Goal: Information Seeking & Learning: Check status

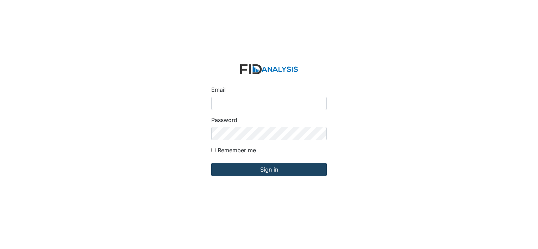
type input "[EMAIL_ADDRESS][DOMAIN_NAME]"
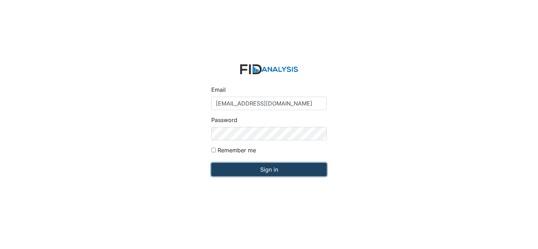
click at [245, 168] on input "Sign in" at bounding box center [268, 169] width 115 height 13
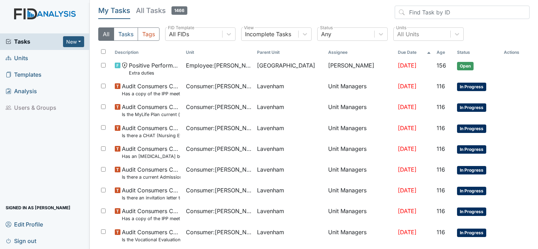
click at [26, 60] on span "Units" at bounding box center [17, 58] width 23 height 11
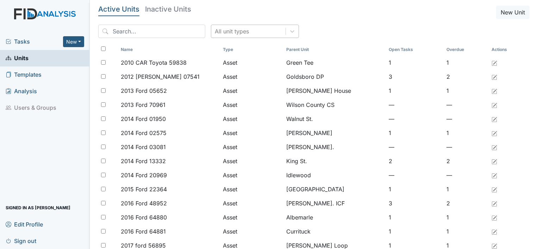
click at [218, 32] on div "All unit types" at bounding box center [232, 31] width 34 height 8
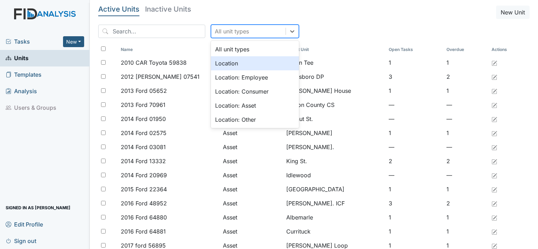
click at [218, 62] on div "Location" at bounding box center [255, 63] width 88 height 14
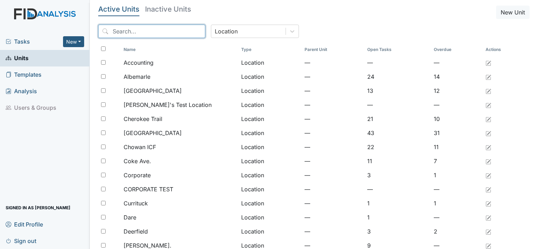
click at [168, 31] on input "search" at bounding box center [151, 31] width 107 height 13
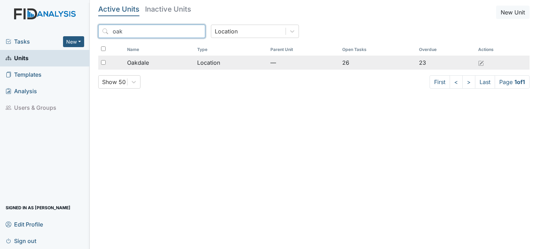
type input "oak"
click at [135, 66] on span "Oakdale" at bounding box center [138, 62] width 22 height 8
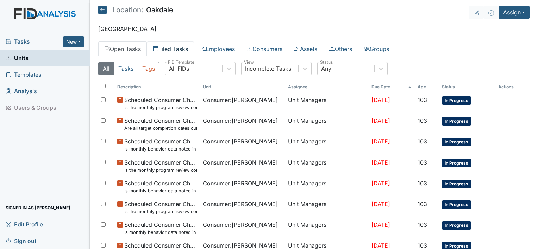
click at [172, 43] on link "Filed Tasks" at bounding box center [170, 49] width 47 height 15
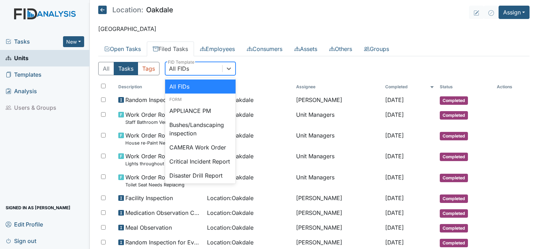
click at [192, 70] on div "All FIDs" at bounding box center [193, 68] width 57 height 13
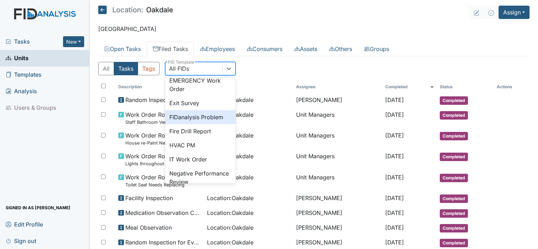
scroll to position [110, 0]
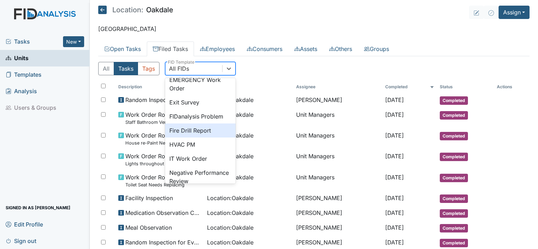
click at [192, 138] on div "Fire Drill Report" at bounding box center [200, 131] width 70 height 14
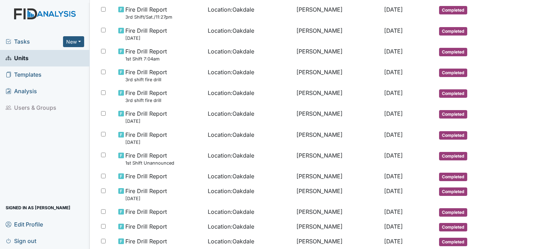
scroll to position [225, 0]
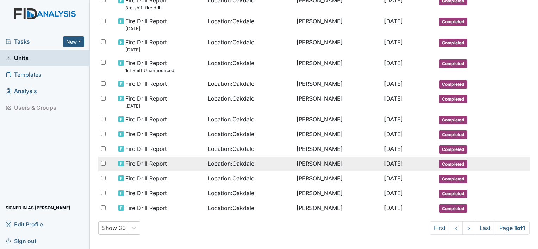
click at [104, 161] on input "checkbox" at bounding box center [103, 163] width 5 height 5
checkbox input "true"
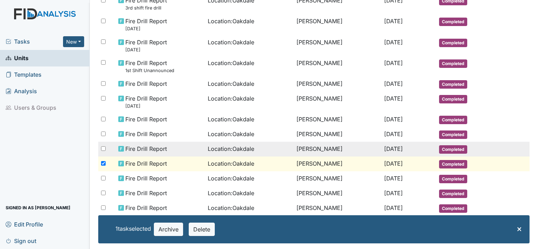
click at [104, 149] on input "checkbox" at bounding box center [103, 148] width 5 height 5
checkbox input "true"
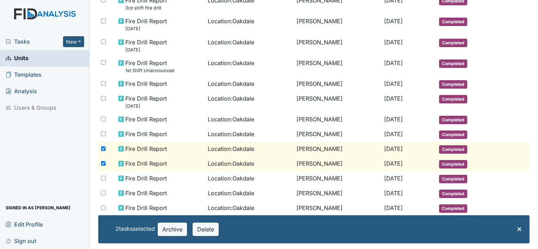
click at [138, 159] on span "Fire Drill Report" at bounding box center [146, 163] width 42 height 8
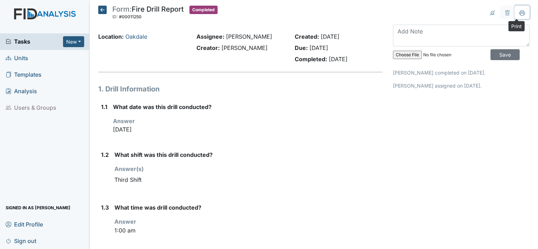
click at [519, 11] on icon at bounding box center [522, 13] width 6 height 4
click at [100, 9] on icon at bounding box center [102, 10] width 8 height 8
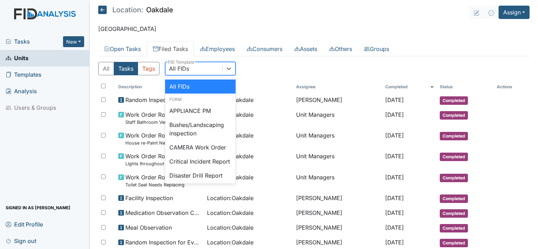
click at [204, 67] on div "All FIDs" at bounding box center [193, 68] width 57 height 13
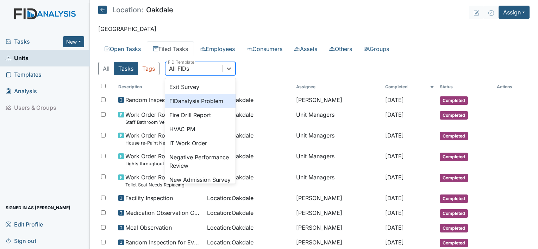
scroll to position [125, 0]
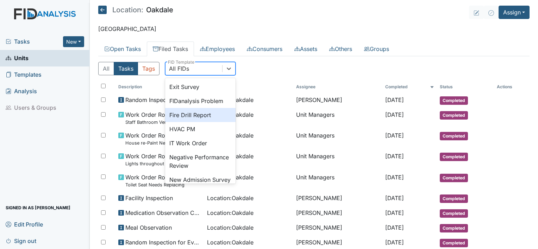
click at [201, 122] on div "Fire Drill Report" at bounding box center [200, 115] width 70 height 14
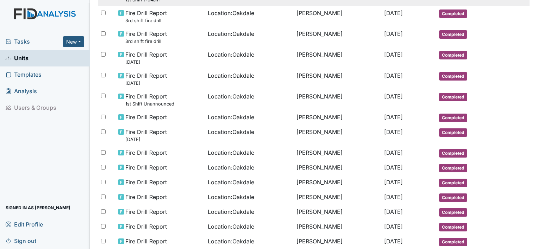
scroll to position [179, 0]
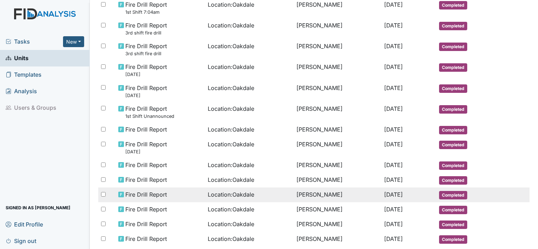
click at [303, 195] on td "[PERSON_NAME]" at bounding box center [338, 195] width 88 height 15
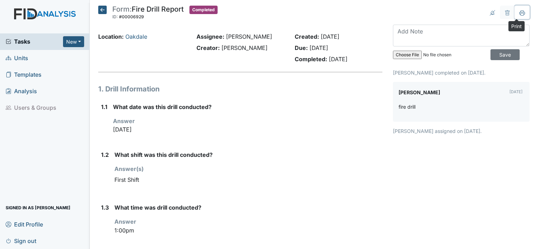
click at [519, 11] on icon at bounding box center [522, 13] width 6 height 6
click at [103, 8] on icon at bounding box center [102, 10] width 8 height 8
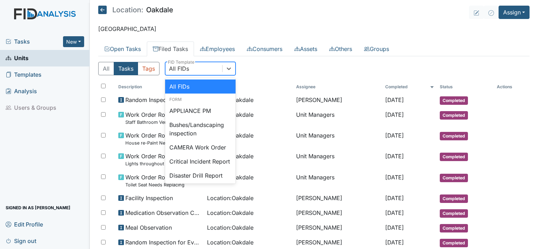
click at [200, 70] on div "All FIDs" at bounding box center [193, 68] width 57 height 13
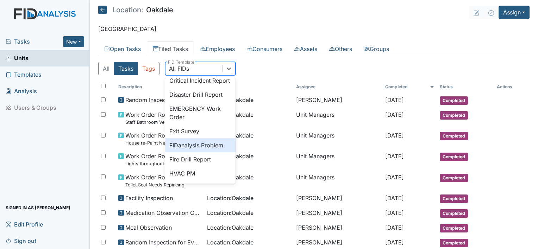
scroll to position [82, 0]
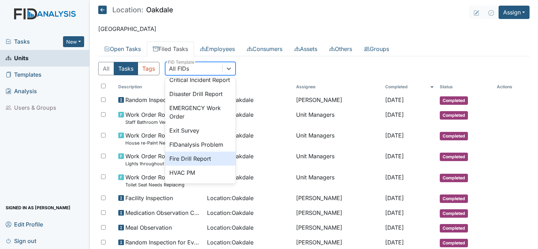
click at [204, 166] on div "Fire Drill Report" at bounding box center [200, 159] width 70 height 14
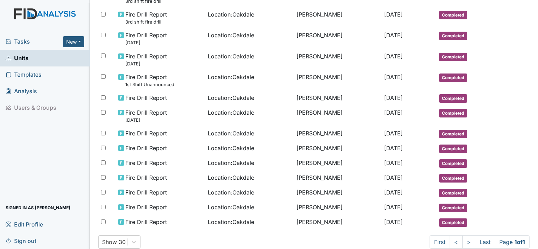
scroll to position [212, 0]
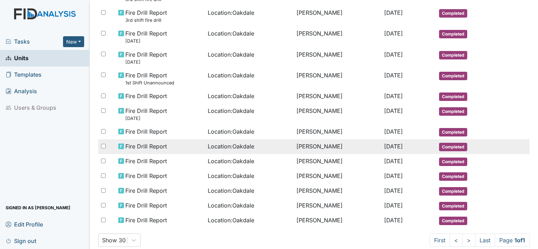
click at [242, 145] on span "Location : [GEOGRAPHIC_DATA]" at bounding box center [231, 146] width 46 height 8
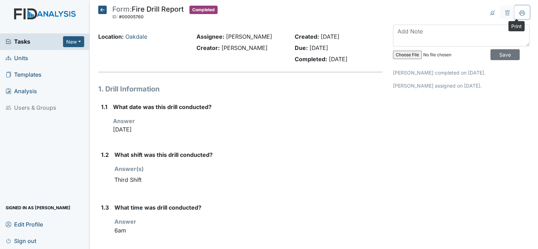
click at [519, 11] on icon at bounding box center [522, 13] width 6 height 6
click at [103, 10] on icon at bounding box center [102, 10] width 8 height 8
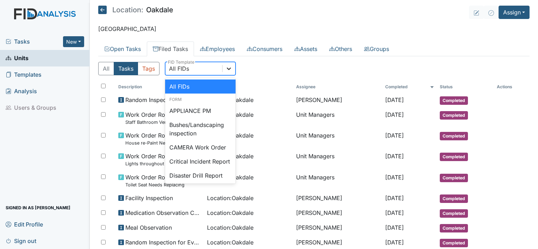
click at [229, 66] on icon at bounding box center [228, 68] width 7 height 7
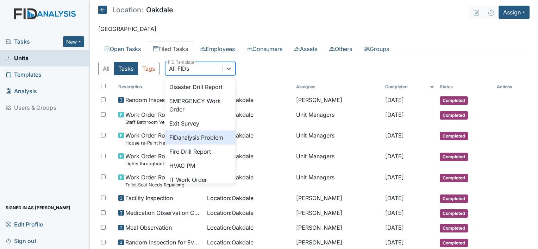
scroll to position [95, 0]
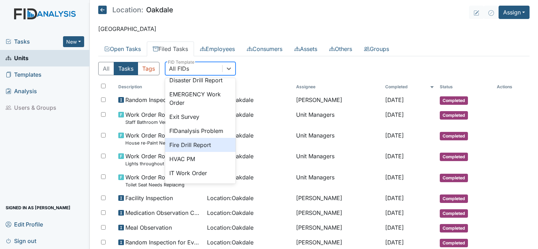
click at [210, 151] on div "Fire Drill Report" at bounding box center [200, 145] width 70 height 14
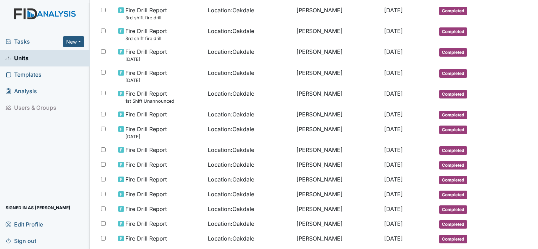
scroll to position [191, 0]
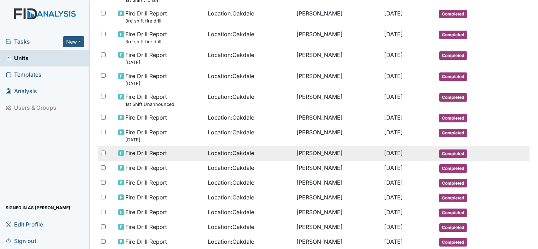
click at [298, 151] on td "[PERSON_NAME]" at bounding box center [338, 153] width 88 height 15
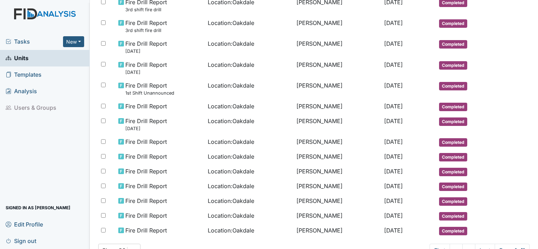
scroll to position [201, 0]
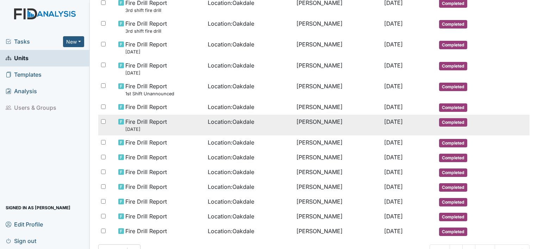
click at [230, 119] on span "Location : [GEOGRAPHIC_DATA]" at bounding box center [231, 122] width 46 height 8
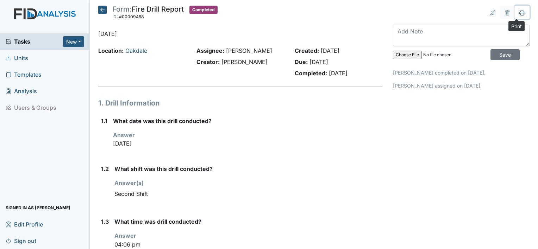
click at [519, 14] on icon at bounding box center [522, 13] width 6 height 6
click at [100, 8] on icon at bounding box center [102, 10] width 8 height 8
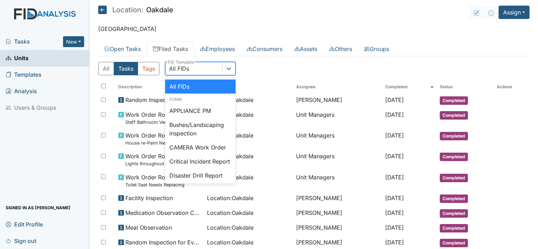
click at [197, 71] on div "All FIDs" at bounding box center [193, 68] width 57 height 13
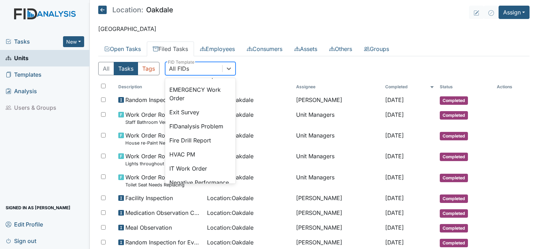
scroll to position [101, 0]
click at [194, 147] on div "Fire Drill Report" at bounding box center [200, 140] width 70 height 14
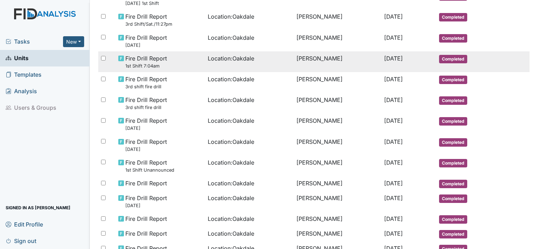
scroll to position [127, 0]
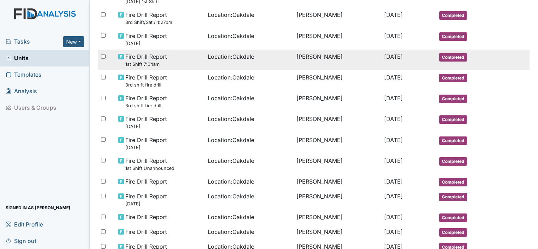
click at [205, 181] on td "Location : Oakdale" at bounding box center [249, 182] width 88 height 15
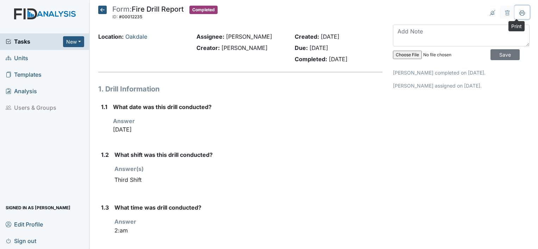
click at [519, 14] on icon at bounding box center [522, 13] width 6 height 6
click at [103, 7] on icon at bounding box center [102, 10] width 8 height 8
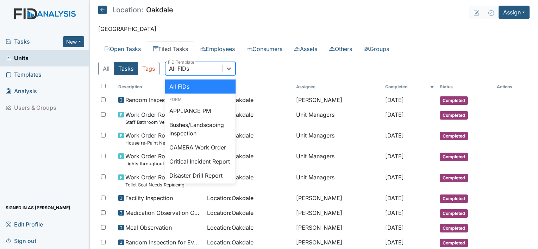
click at [197, 69] on div "All FIDs" at bounding box center [193, 68] width 57 height 13
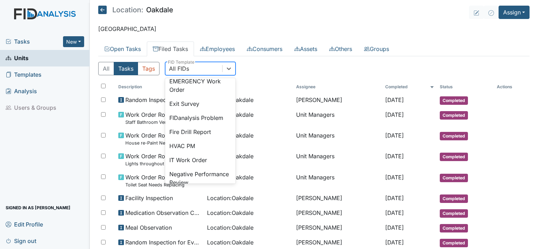
scroll to position [109, 0]
click at [198, 138] on div "Fire Drill Report" at bounding box center [200, 131] width 70 height 14
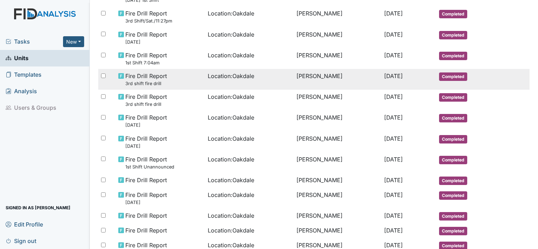
scroll to position [129, 0]
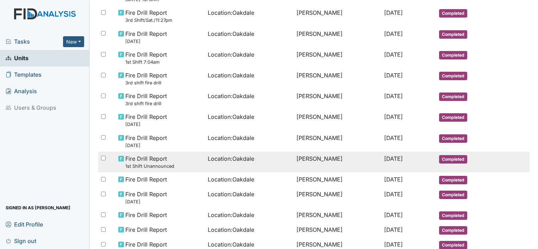
click at [326, 160] on td "[PERSON_NAME]" at bounding box center [338, 162] width 88 height 21
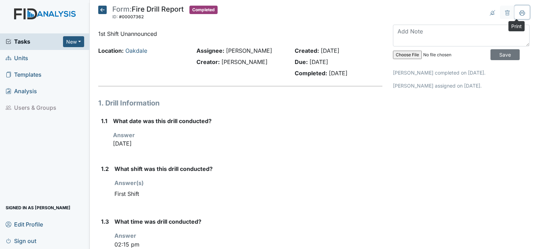
click at [519, 15] on icon at bounding box center [522, 13] width 6 height 6
click at [101, 11] on icon at bounding box center [102, 10] width 8 height 8
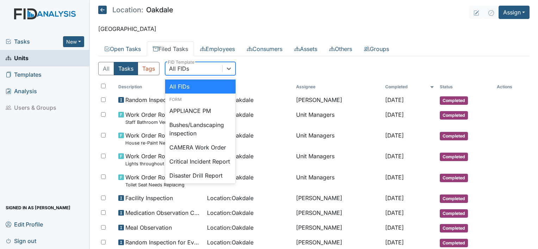
click at [204, 69] on div "All FIDs" at bounding box center [193, 68] width 57 height 13
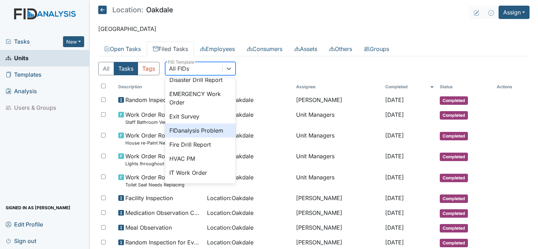
scroll to position [97, 0]
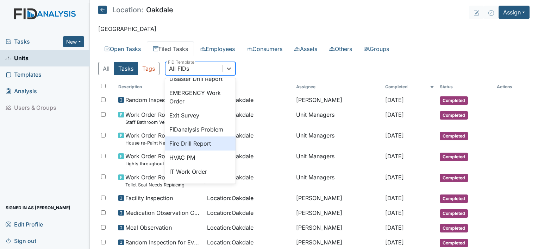
click at [194, 150] on div "Fire Drill Report" at bounding box center [200, 144] width 70 height 14
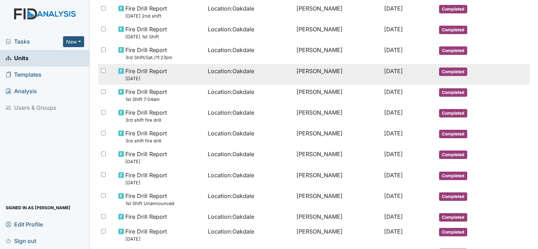
scroll to position [95, 0]
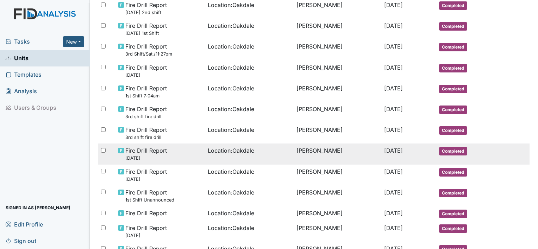
click at [214, 150] on span "Location : Oakdale" at bounding box center [231, 150] width 46 height 8
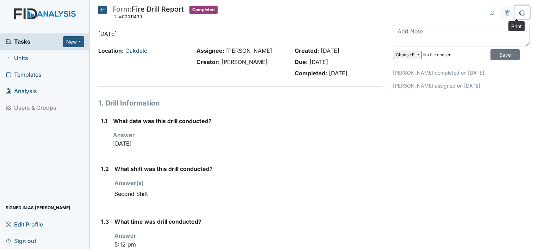
click at [519, 13] on icon at bounding box center [522, 13] width 6 height 6
click at [100, 10] on icon at bounding box center [102, 10] width 8 height 8
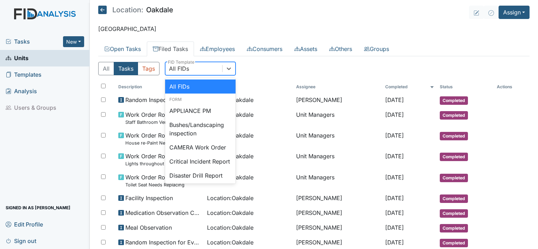
click at [221, 68] on div "All FIDs" at bounding box center [193, 68] width 57 height 13
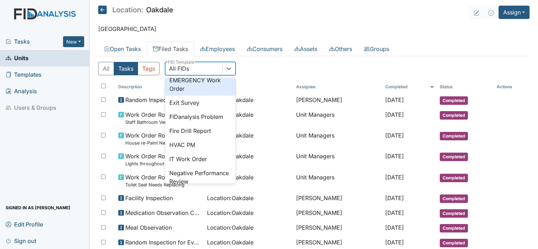
scroll to position [112, 0]
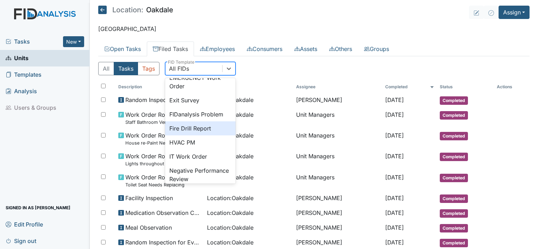
click at [217, 136] on div "Fire Drill Report" at bounding box center [200, 128] width 70 height 14
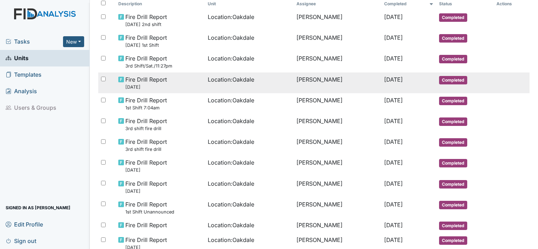
scroll to position [86, 0]
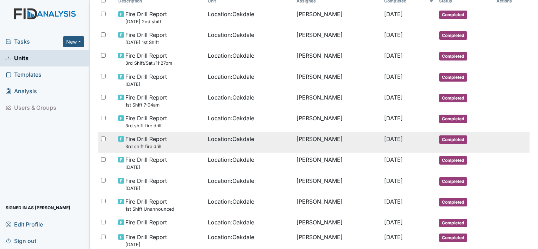
click at [253, 132] on td "Location : Oakdale" at bounding box center [249, 142] width 88 height 21
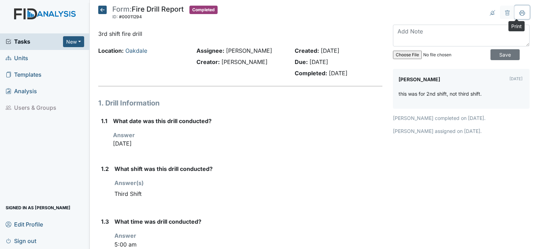
click at [519, 13] on icon at bounding box center [522, 13] width 6 height 6
click at [99, 10] on icon at bounding box center [102, 10] width 8 height 8
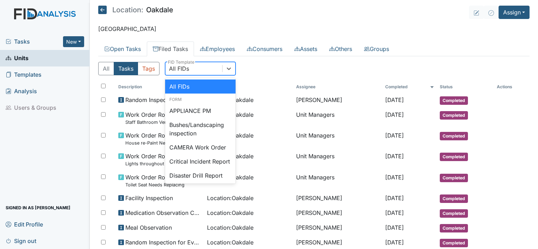
click at [202, 71] on div "All FIDs" at bounding box center [193, 68] width 57 height 13
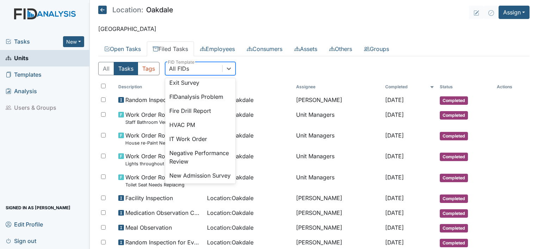
scroll to position [130, 0]
click at [196, 118] on div "Fire Drill Report" at bounding box center [200, 111] width 70 height 14
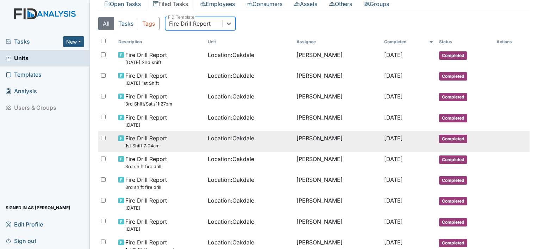
scroll to position [45, 0]
click at [218, 144] on td "Location : Oakdale" at bounding box center [249, 142] width 88 height 21
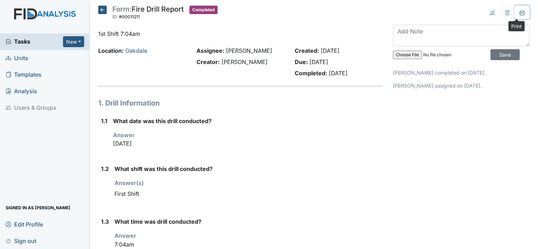
click at [519, 11] on icon at bounding box center [522, 13] width 6 height 6
click at [103, 10] on icon at bounding box center [102, 10] width 8 height 8
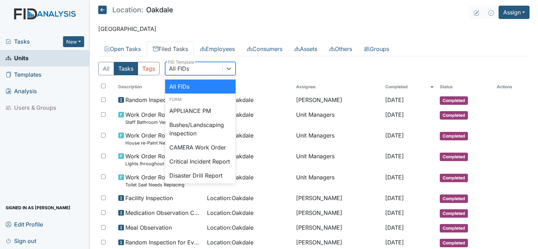
click at [194, 69] on div "All FIDs" at bounding box center [193, 68] width 57 height 13
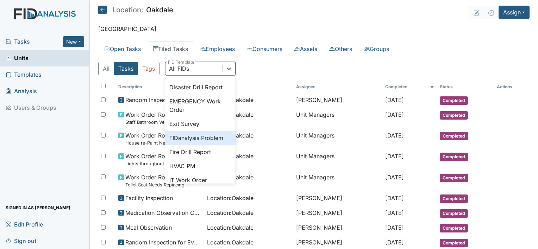
scroll to position [89, 0]
click at [194, 159] on div "Fire Drill Report" at bounding box center [200, 152] width 70 height 14
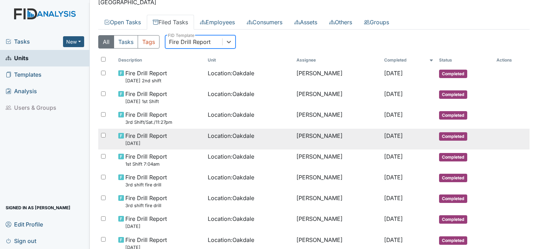
scroll to position [23, 0]
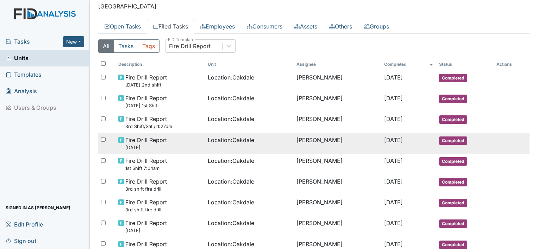
click at [388, 140] on span "[DATE]" at bounding box center [393, 140] width 19 height 7
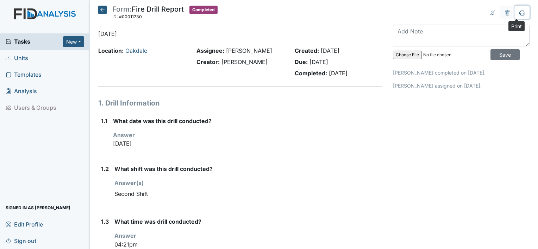
click at [519, 12] on icon at bounding box center [522, 13] width 6 height 6
click at [102, 6] on icon at bounding box center [102, 10] width 8 height 8
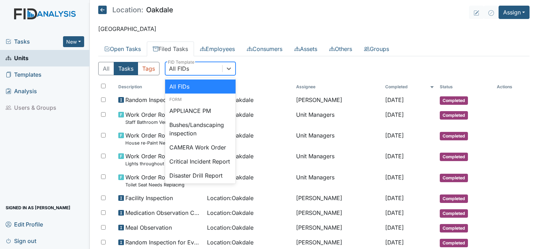
click at [211, 71] on div "All FIDs" at bounding box center [193, 68] width 57 height 13
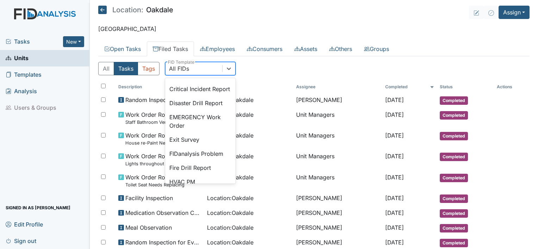
scroll to position [77, 0]
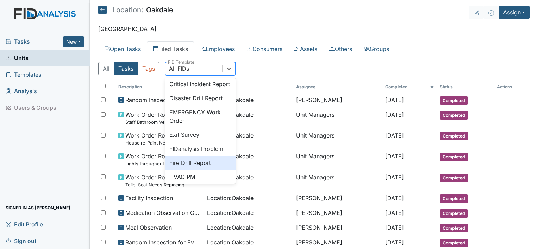
click at [196, 170] on div "Fire Drill Report" at bounding box center [200, 163] width 70 height 14
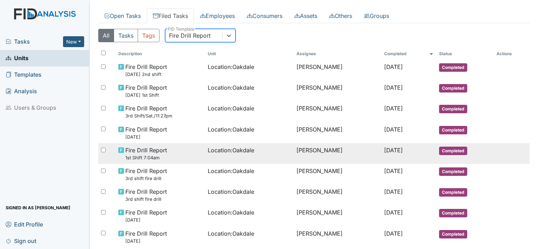
scroll to position [18, 0]
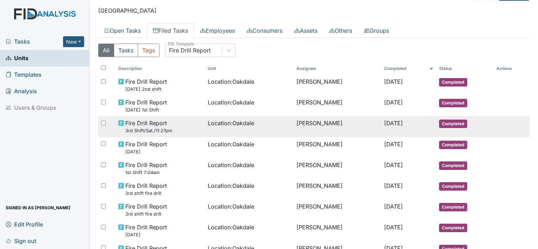
click at [300, 127] on td "[PERSON_NAME]" at bounding box center [338, 126] width 88 height 21
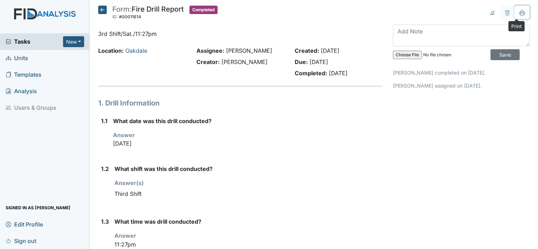
click at [519, 12] on icon at bounding box center [522, 13] width 6 height 4
click at [103, 8] on icon at bounding box center [102, 10] width 8 height 8
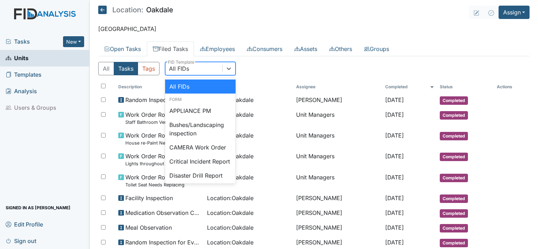
click at [211, 70] on div "All FIDs" at bounding box center [193, 68] width 57 height 13
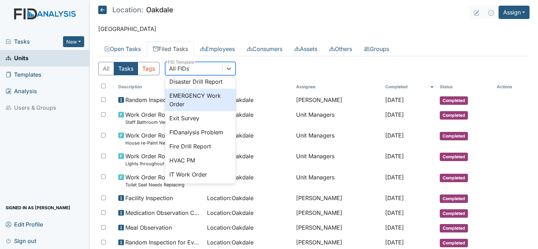
scroll to position [94, 0]
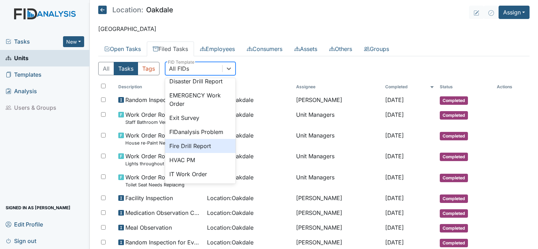
click at [206, 152] on div "Fire Drill Report" at bounding box center [200, 146] width 70 height 14
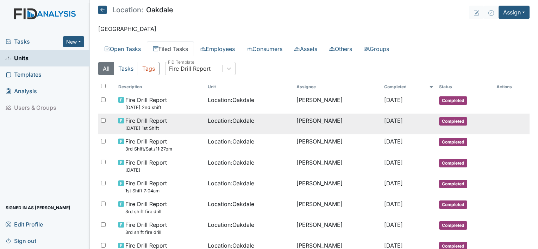
click at [393, 122] on span "[DATE]" at bounding box center [393, 120] width 19 height 7
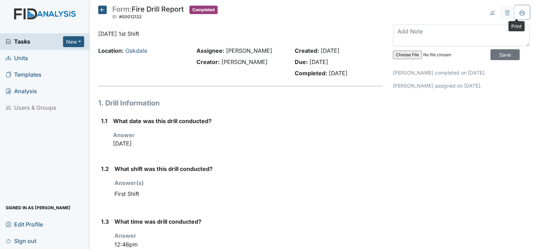
click at [519, 12] on icon at bounding box center [522, 13] width 6 height 4
click at [100, 10] on icon at bounding box center [102, 10] width 8 height 8
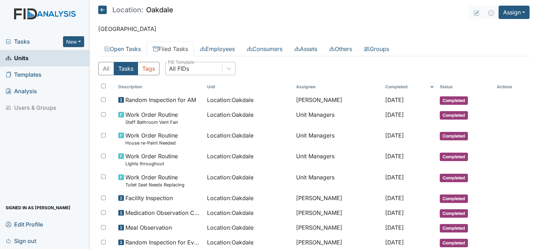
click at [204, 72] on div "All FIDs" at bounding box center [193, 68] width 57 height 13
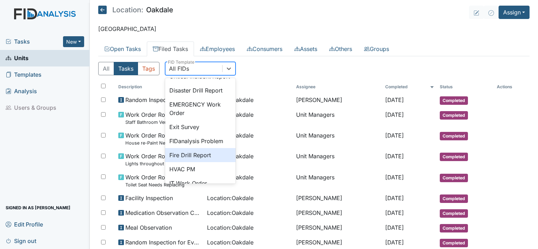
scroll to position [86, 0]
click at [200, 162] on div "Fire Drill Report" at bounding box center [200, 155] width 70 height 14
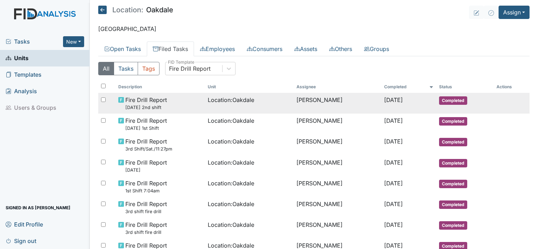
click at [451, 100] on span "Completed" at bounding box center [453, 100] width 28 height 8
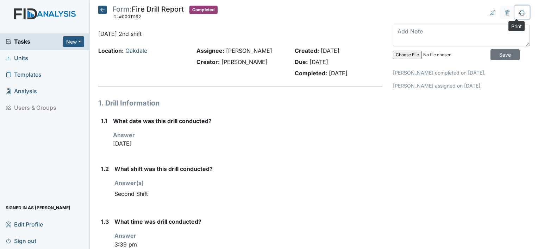
drag, startPoint x: 519, startPoint y: 11, endPoint x: 45, endPoint y: 213, distance: 514.6
click at [519, 11] on icon at bounding box center [522, 13] width 6 height 6
